Goal: Information Seeking & Learning: Check status

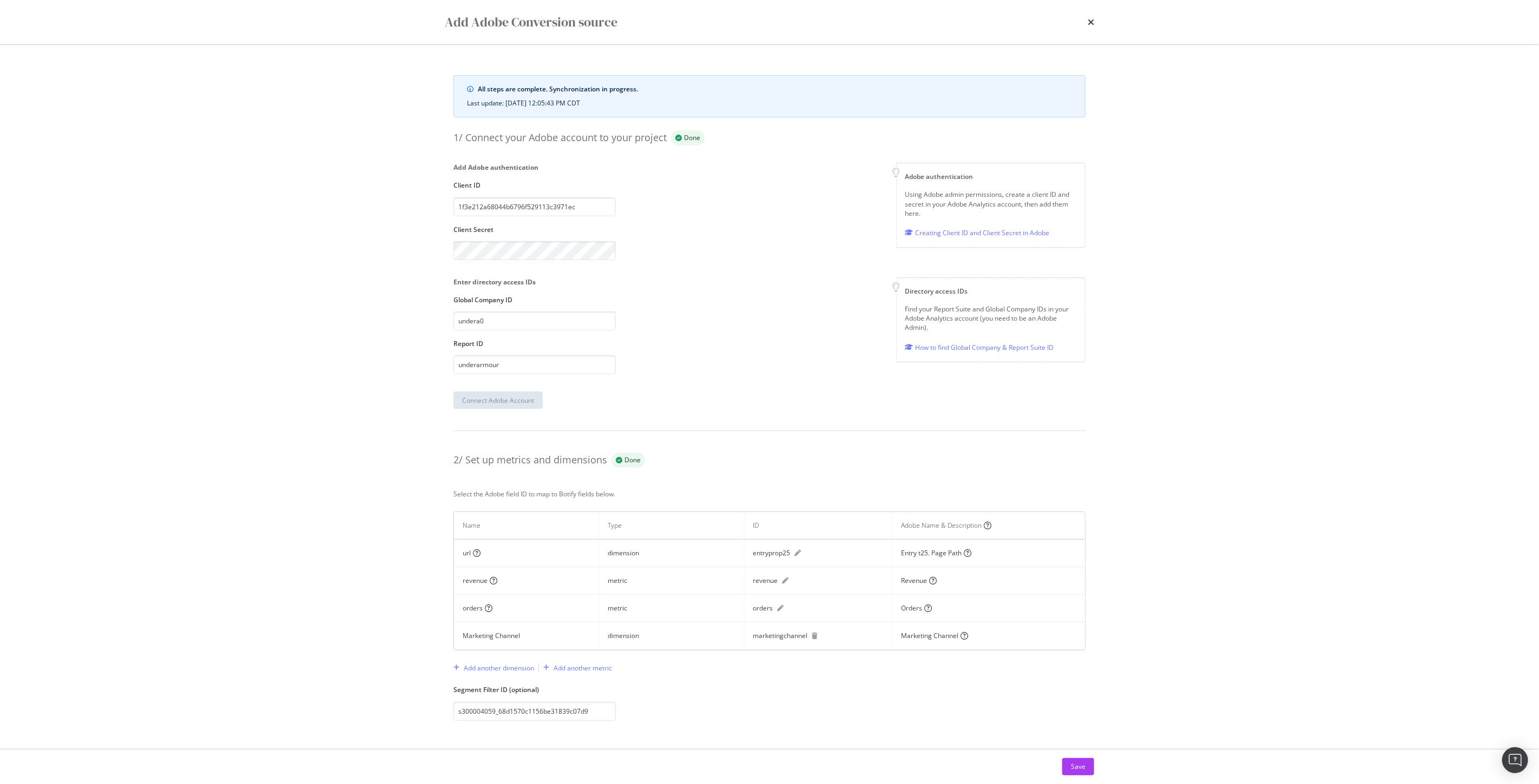
click at [1101, 18] on div "Add Adobe Conversion source" at bounding box center [769, 22] width 693 height 44
click at [1094, 21] on icon "times" at bounding box center [1090, 22] width 6 height 8
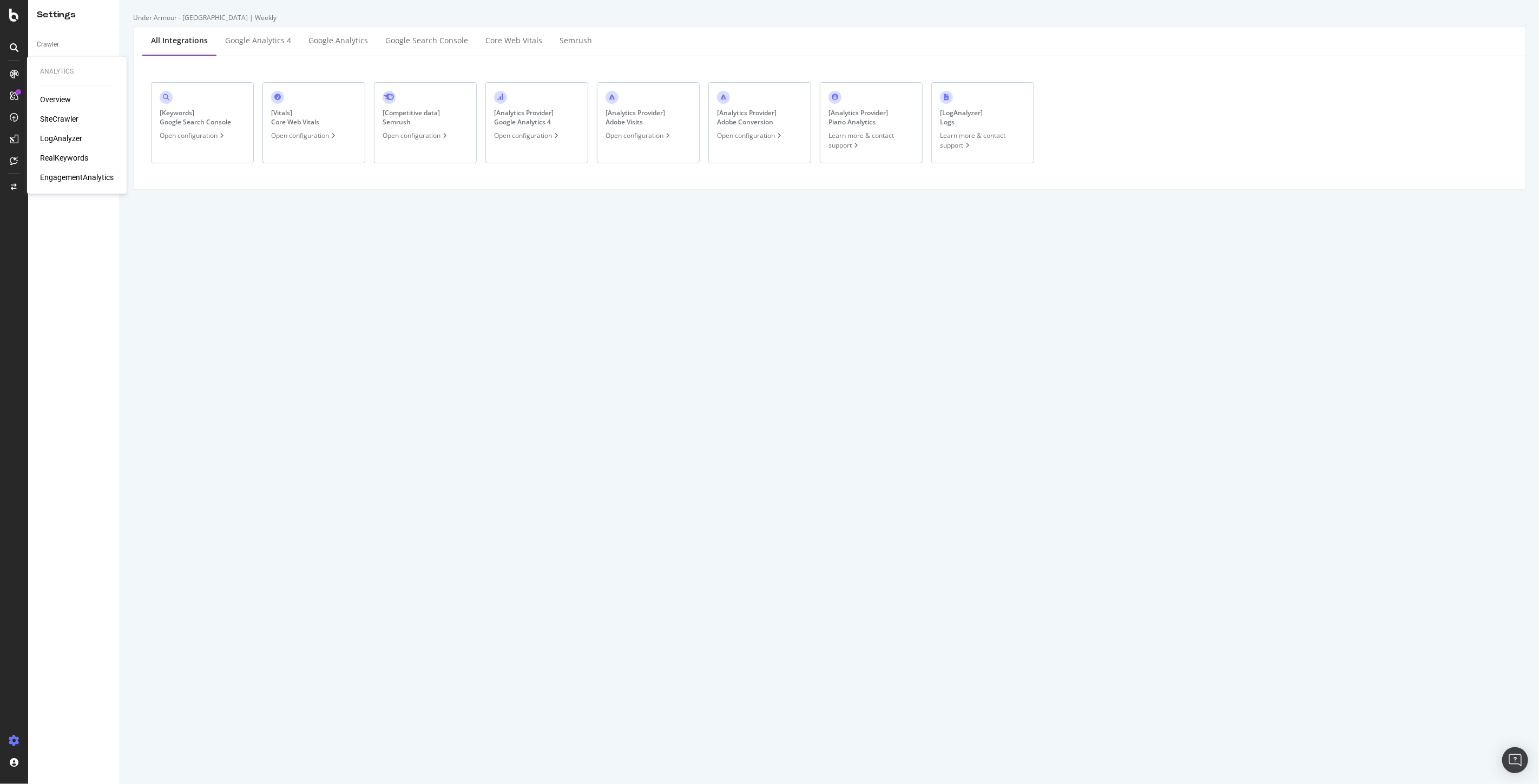
click at [72, 178] on div "EngagementAnalytics" at bounding box center [77, 178] width 74 height 11
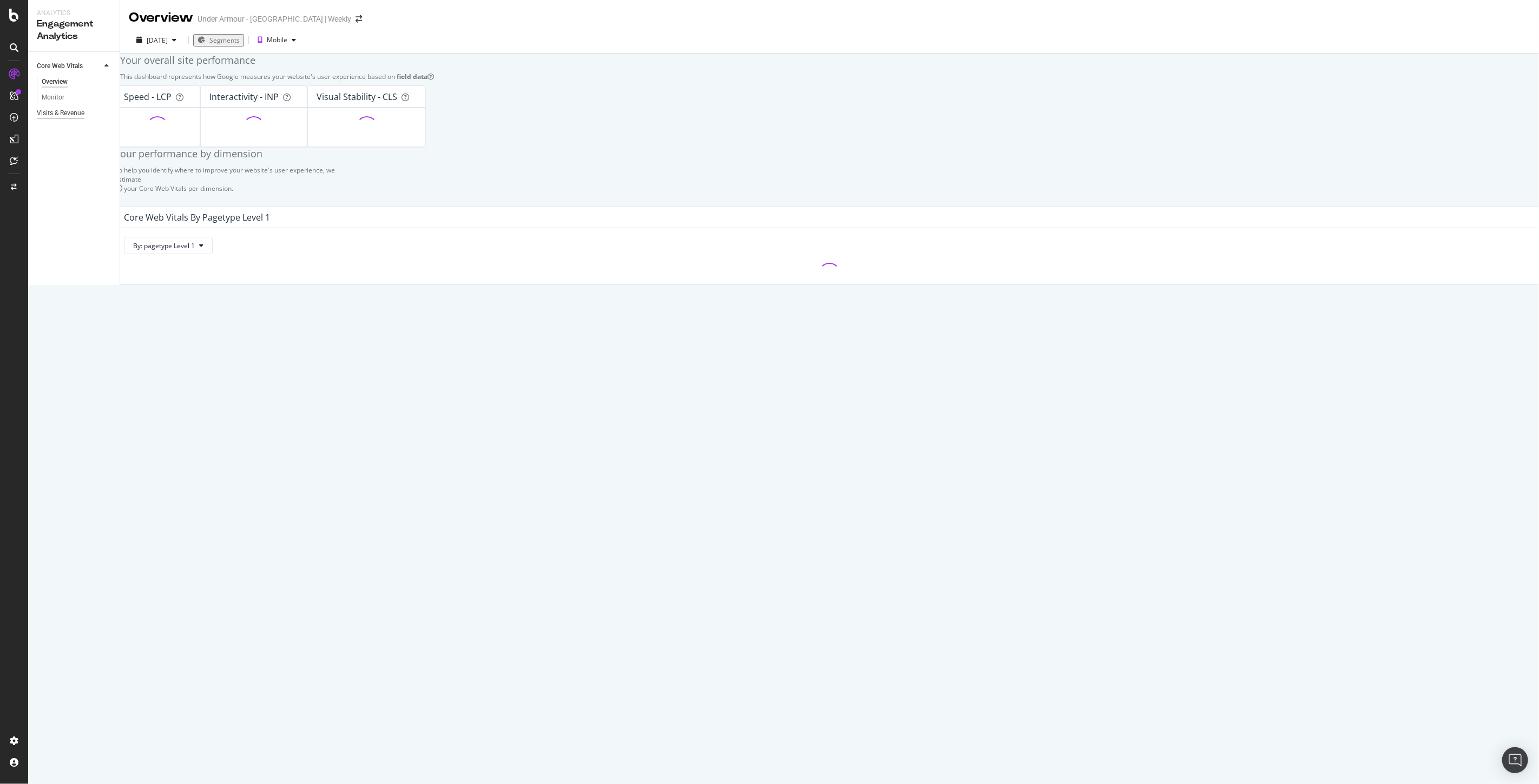
click at [61, 114] on div "Visits & Revenue" at bounding box center [60, 113] width 48 height 11
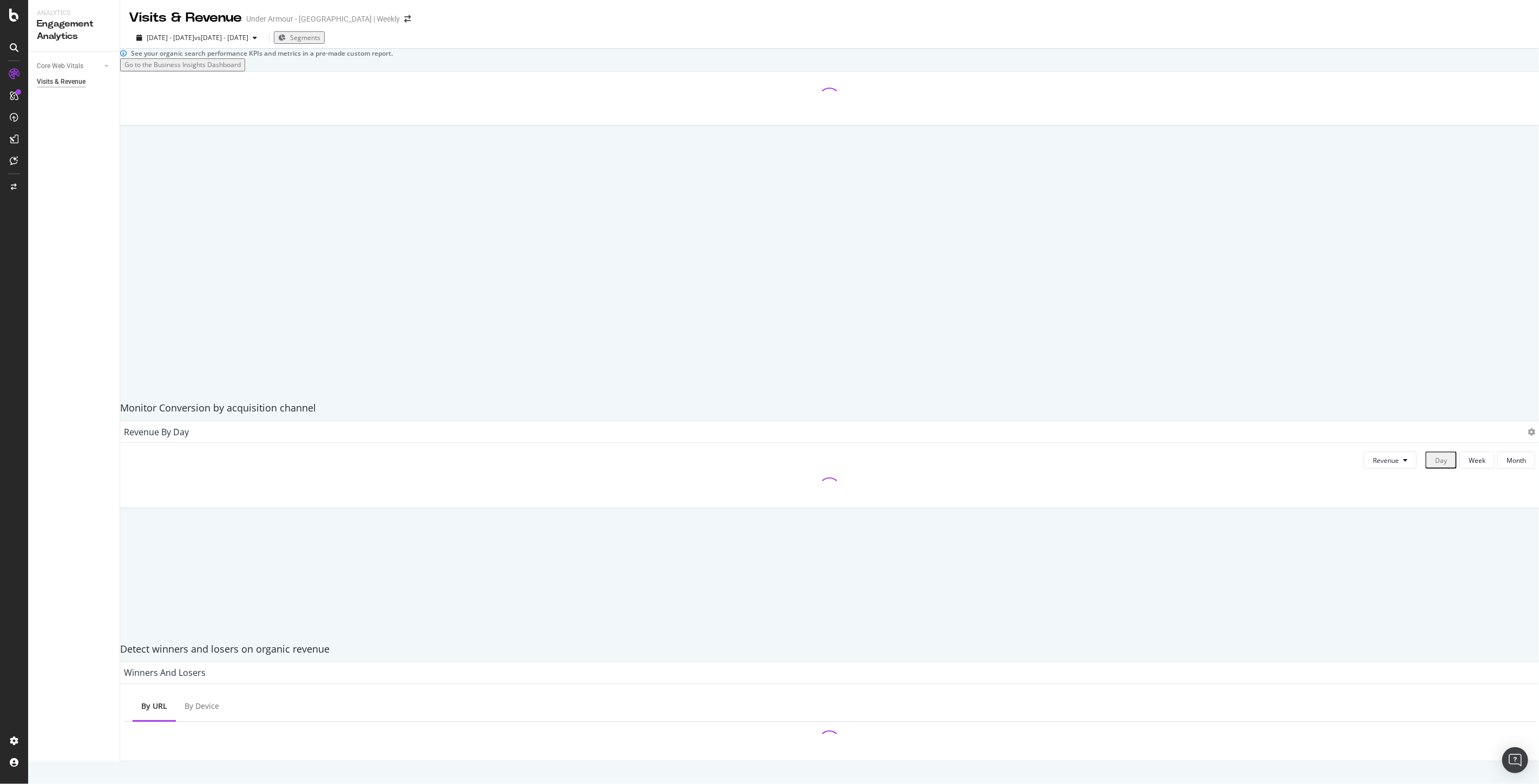
scroll to position [235, 0]
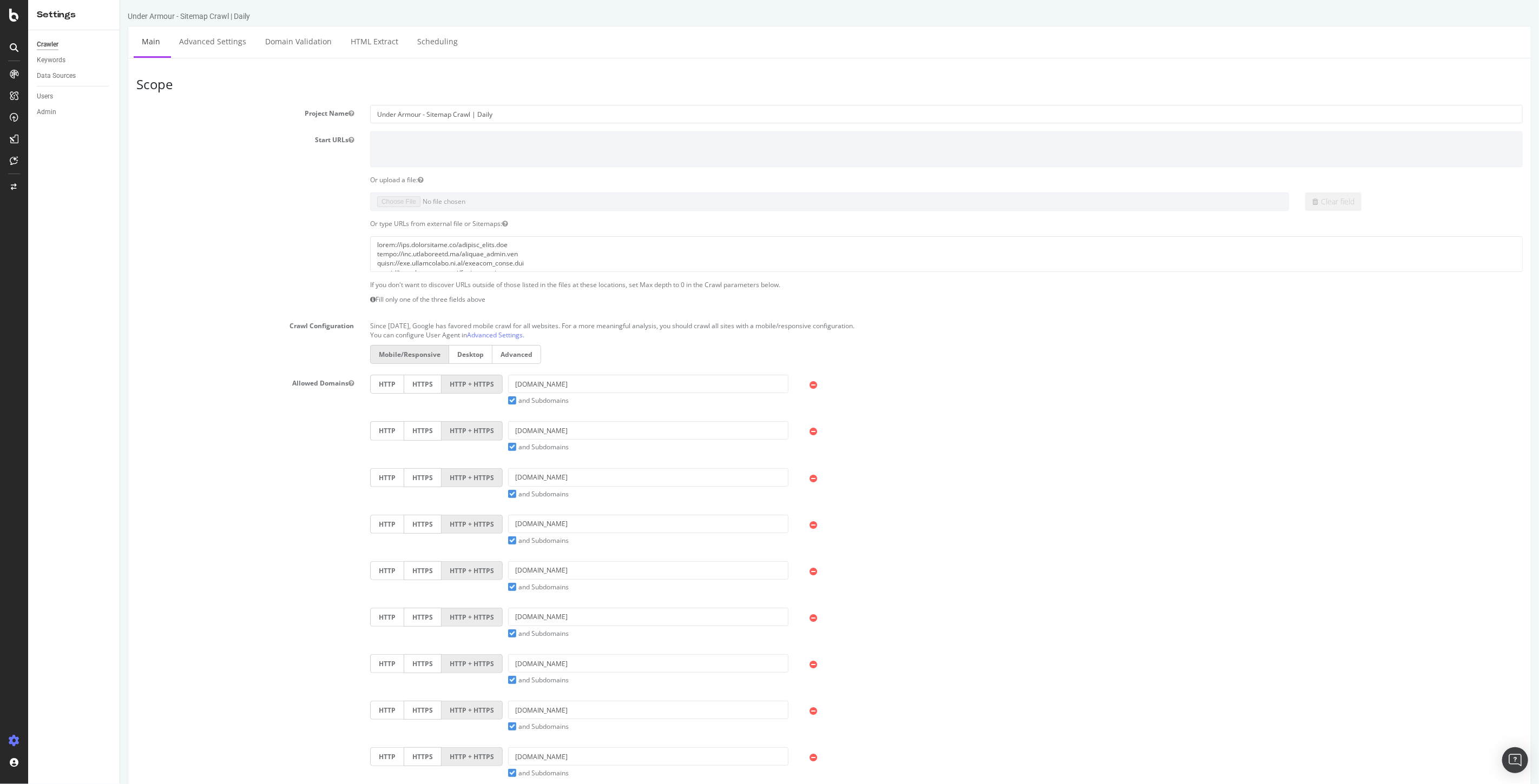
scroll to position [92, 0]
click at [17, 16] on icon at bounding box center [14, 15] width 10 height 13
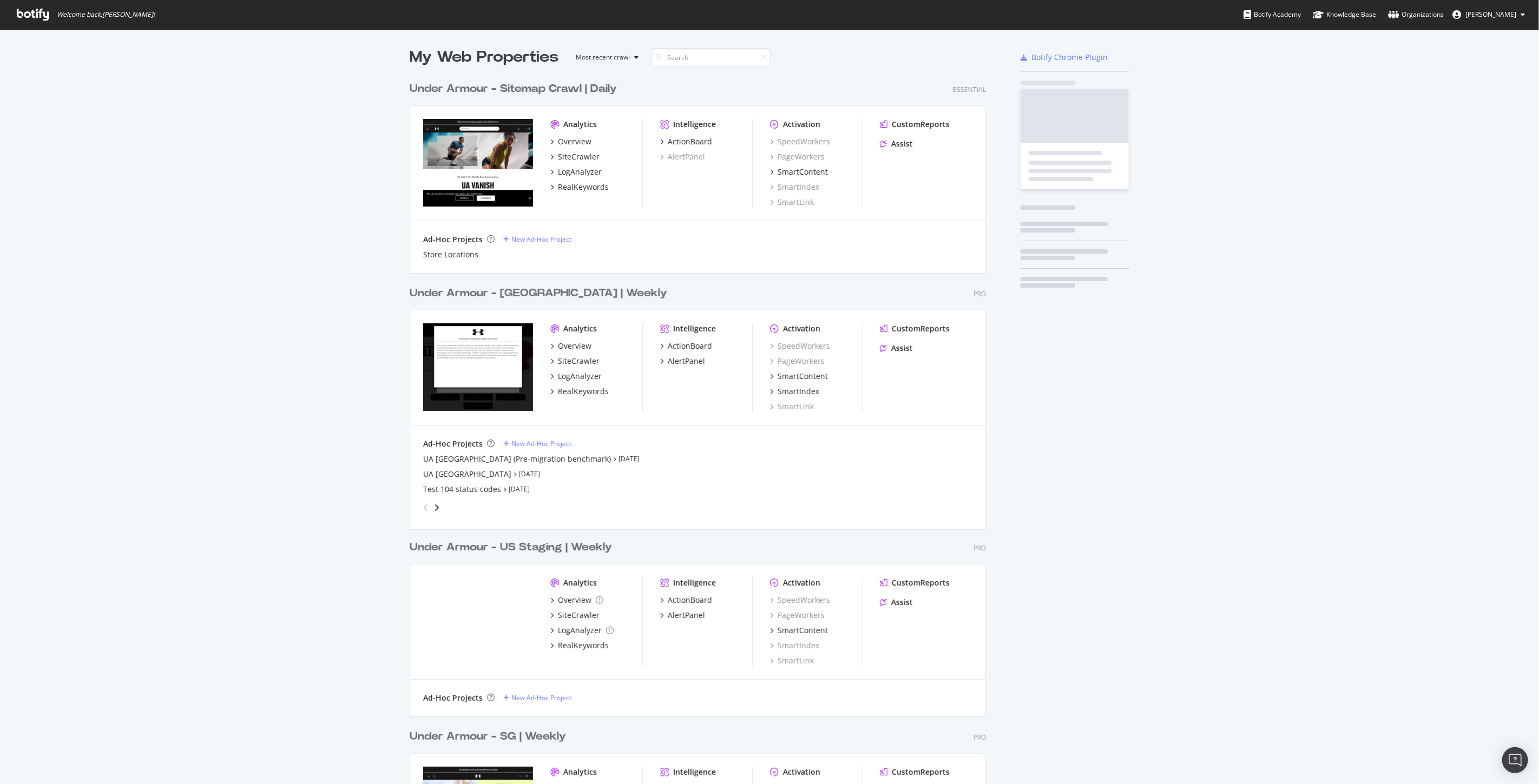
scroll to position [775, 1520]
